Goal: Task Accomplishment & Management: Manage account settings

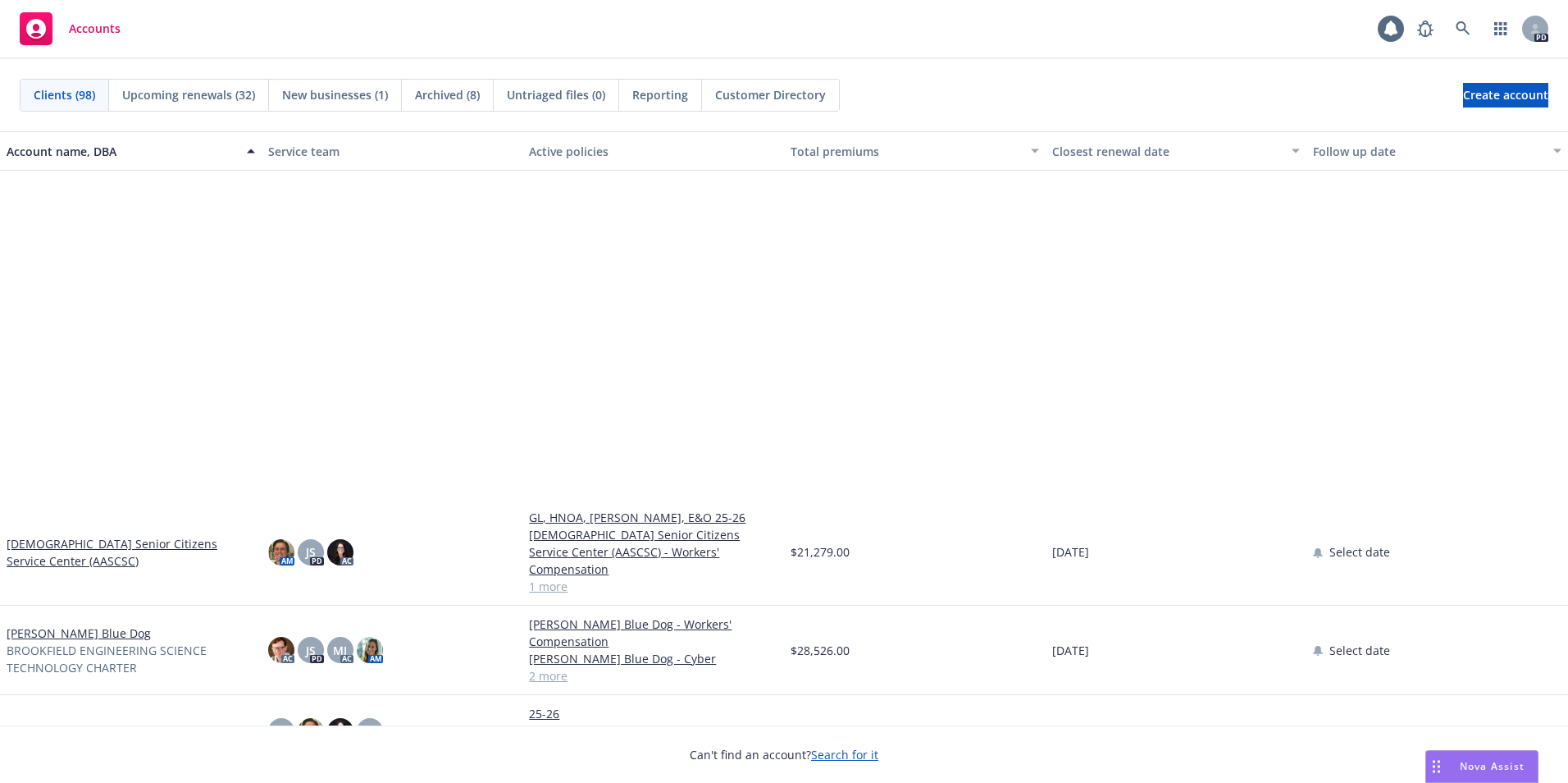
scroll to position [411, 0]
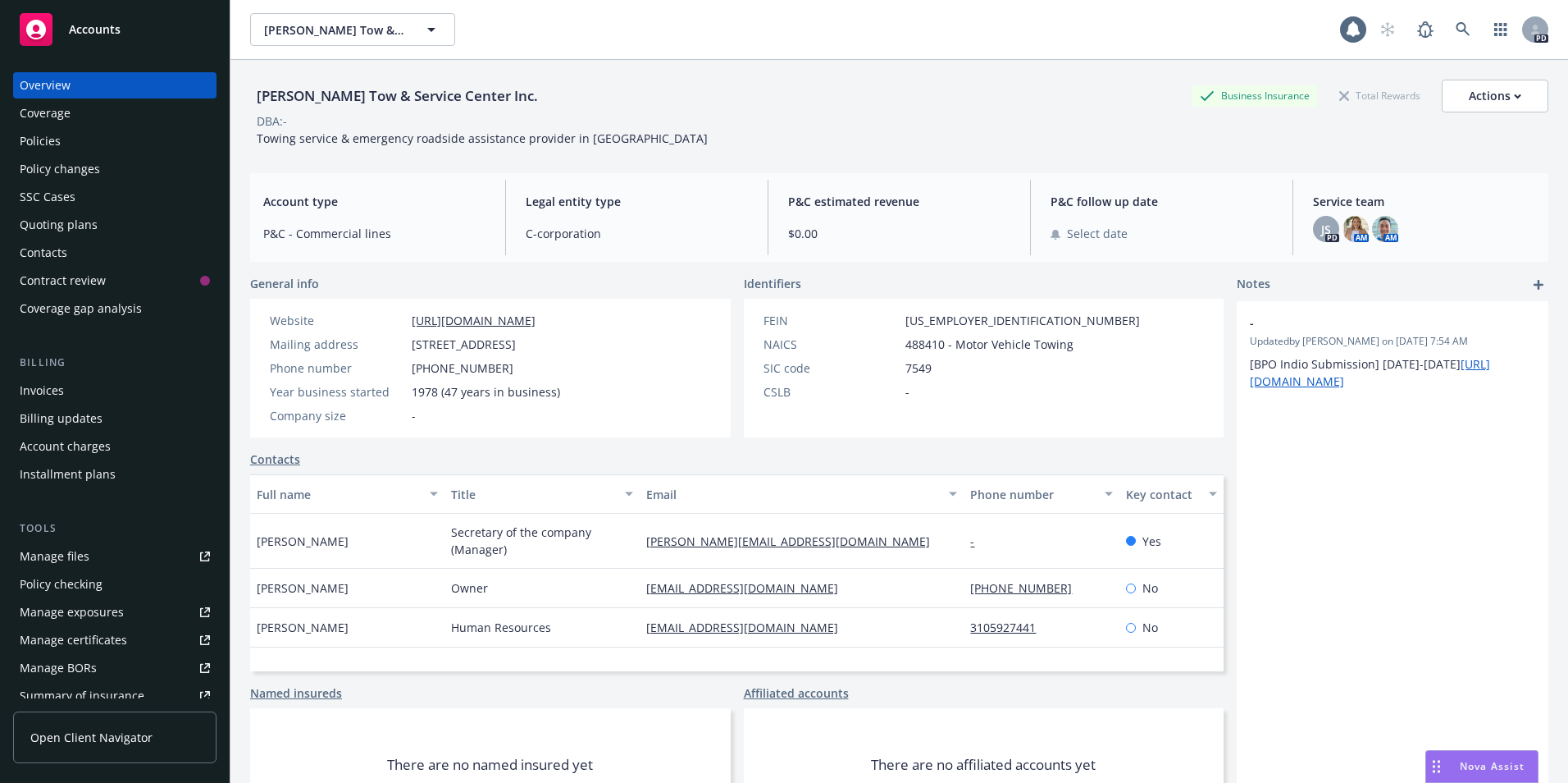
click at [63, 144] on div "Policies" at bounding box center [115, 141] width 190 height 27
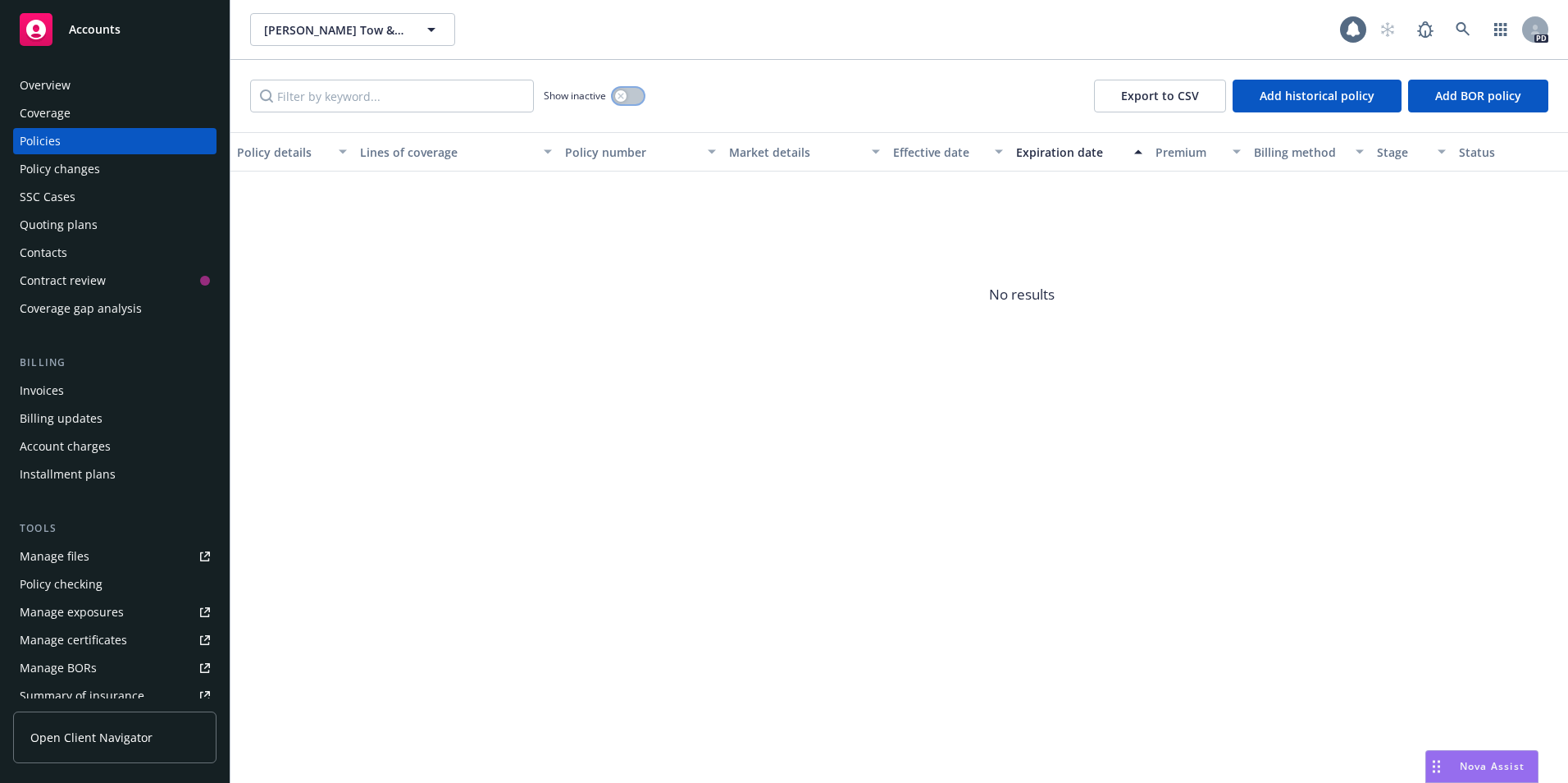
click at [619, 97] on icon "button" at bounding box center [621, 95] width 7 height 7
